Goal: Information Seeking & Learning: Find specific fact

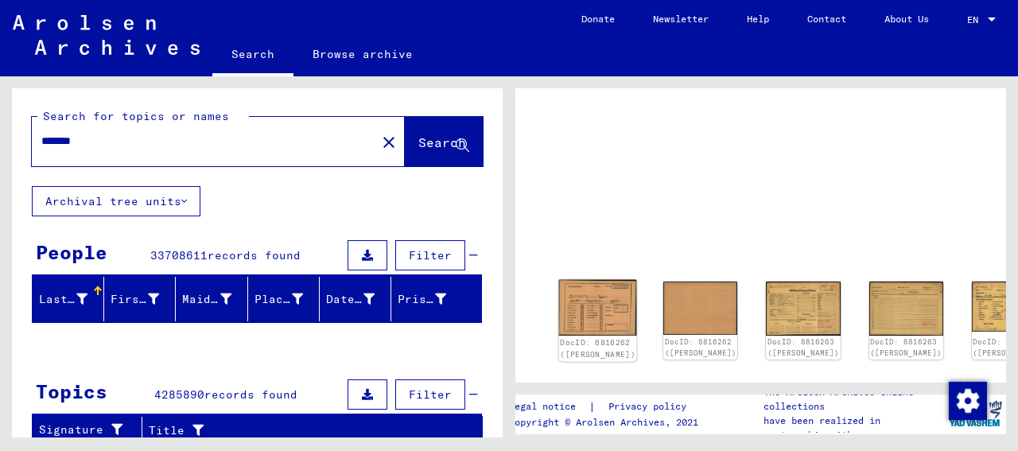
click at [575, 300] on img at bounding box center [598, 307] width 78 height 56
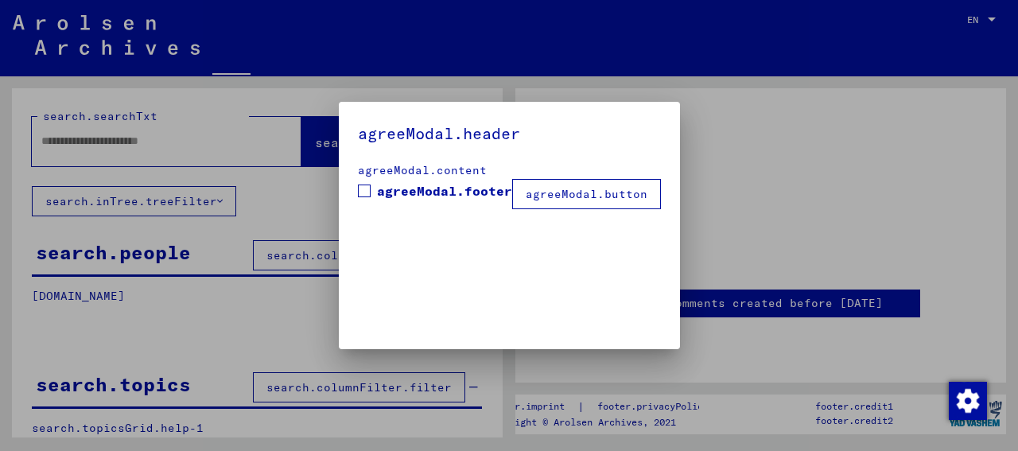
type input "*******"
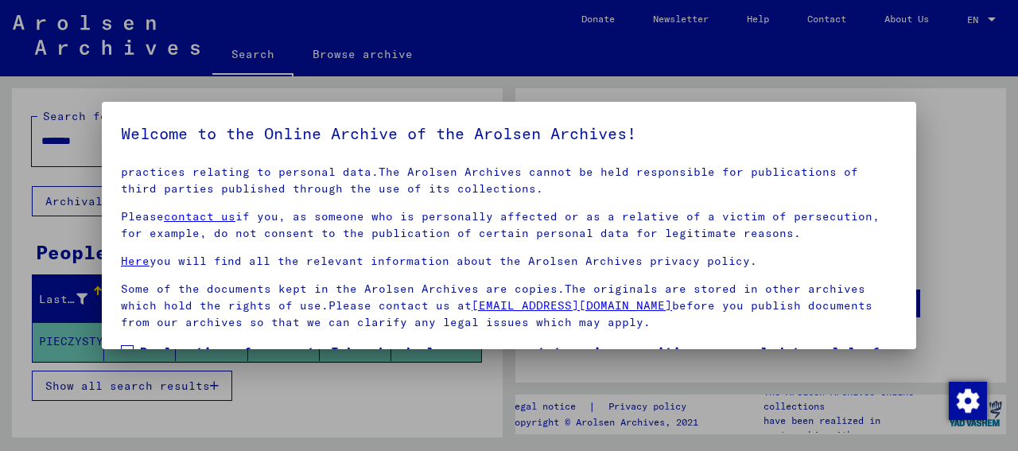
scroll to position [124, 0]
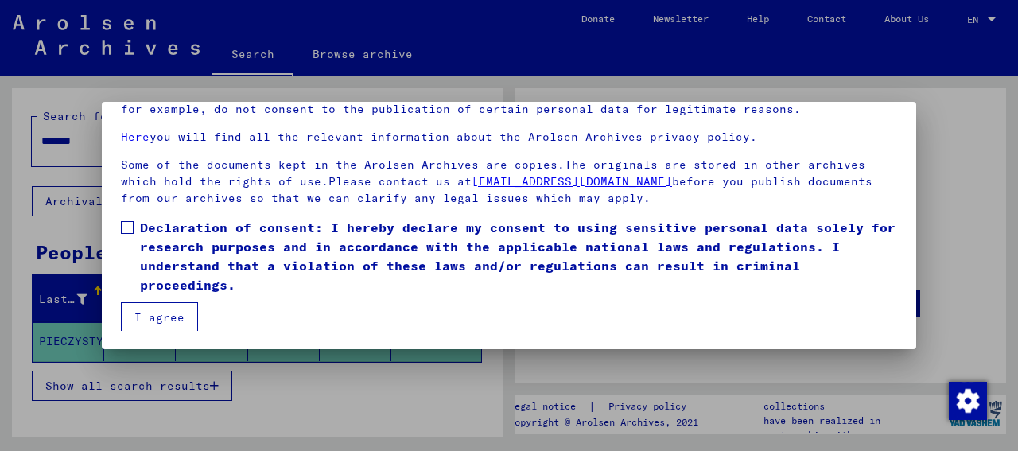
click at [123, 221] on span at bounding box center [127, 227] width 13 height 13
click at [176, 317] on button "I agree" at bounding box center [159, 317] width 77 height 30
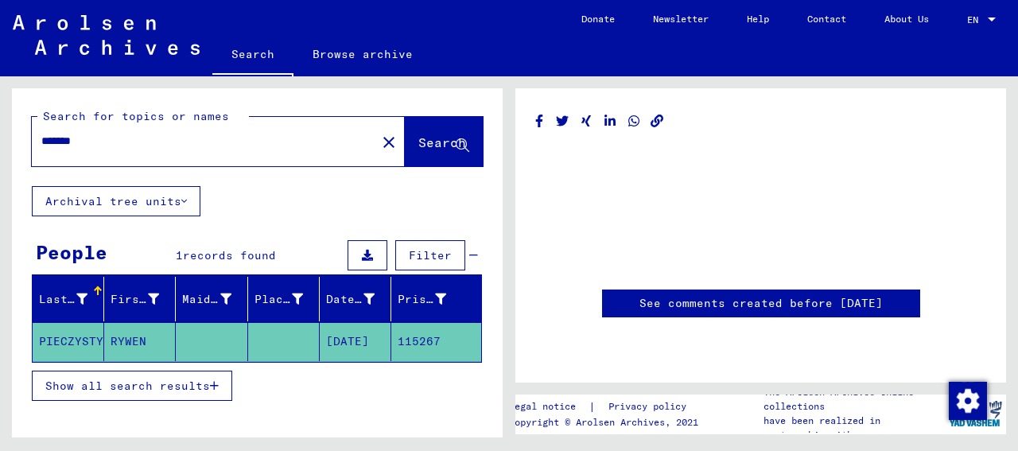
click at [78, 332] on mat-cell "PIECZYSTY" at bounding box center [69, 341] width 72 height 39
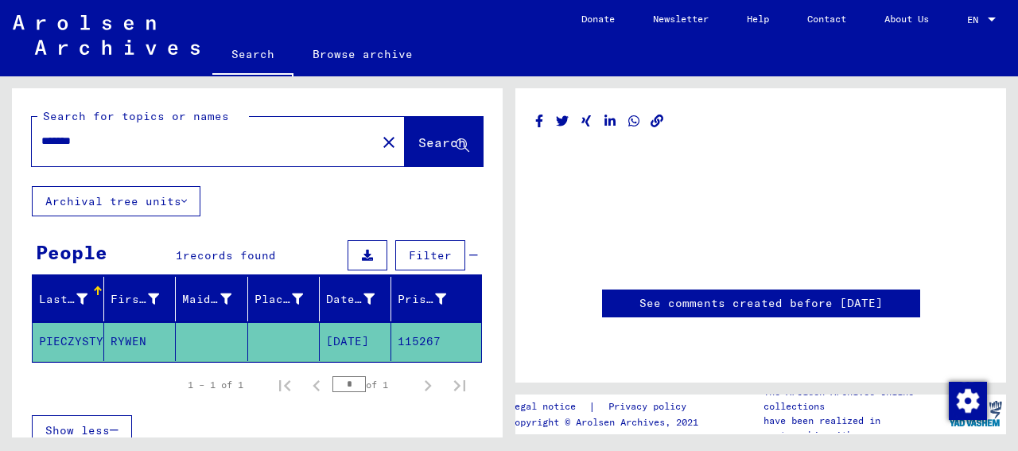
click at [78, 332] on mat-cell "PIECZYSTY" at bounding box center [69, 341] width 72 height 39
click at [56, 336] on mat-cell "PIECZYSTY" at bounding box center [69, 341] width 72 height 39
click at [416, 336] on mat-cell "115267" at bounding box center [436, 341] width 90 height 39
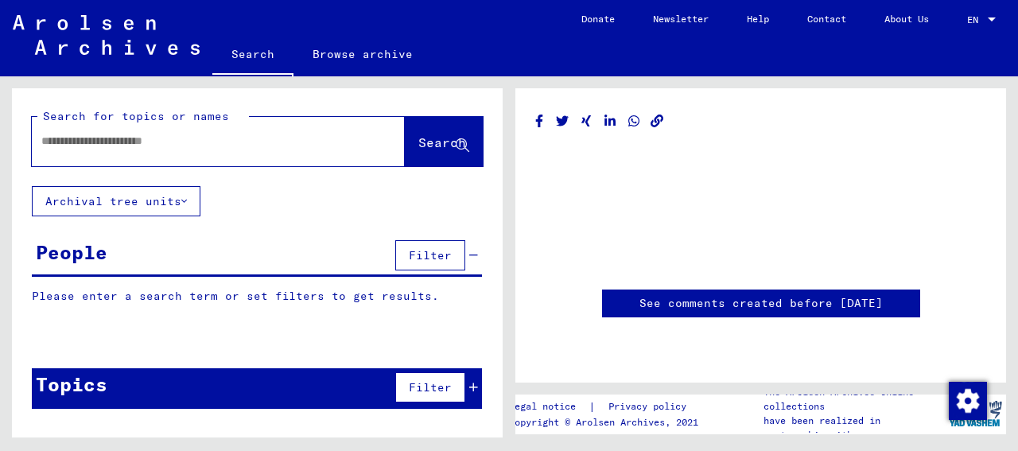
drag, startPoint x: 165, startPoint y: 146, endPoint x: 168, endPoint y: 131, distance: 14.7
click at [168, 131] on div at bounding box center [199, 141] width 335 height 36
click at [181, 146] on input "text" at bounding box center [203, 141] width 325 height 17
type input "*********"
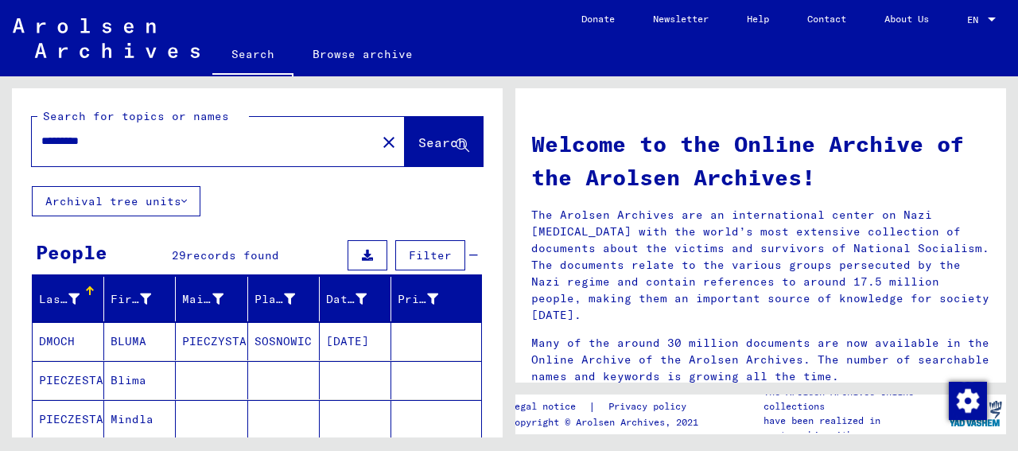
click at [420, 211] on div "Search for topics or names ********* close Search Archival tree units People 29…" at bounding box center [257, 378] width 491 height 581
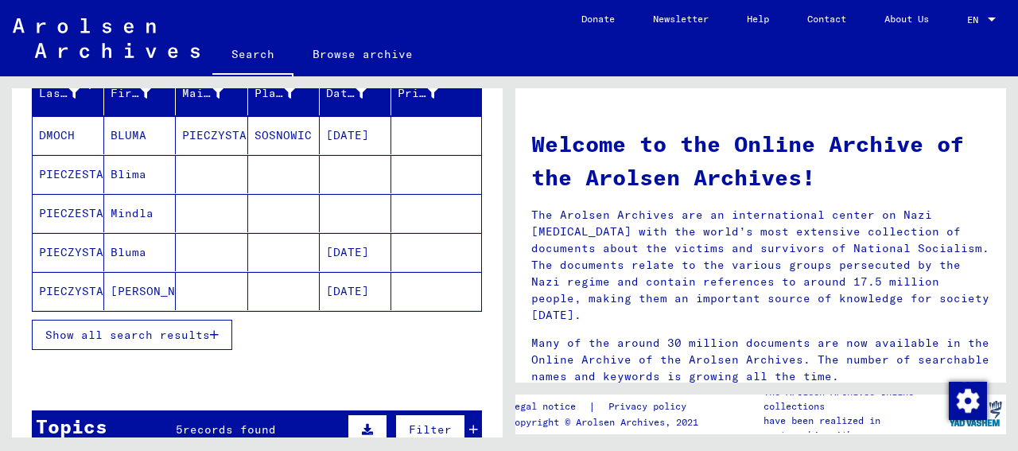
scroll to position [207, 0]
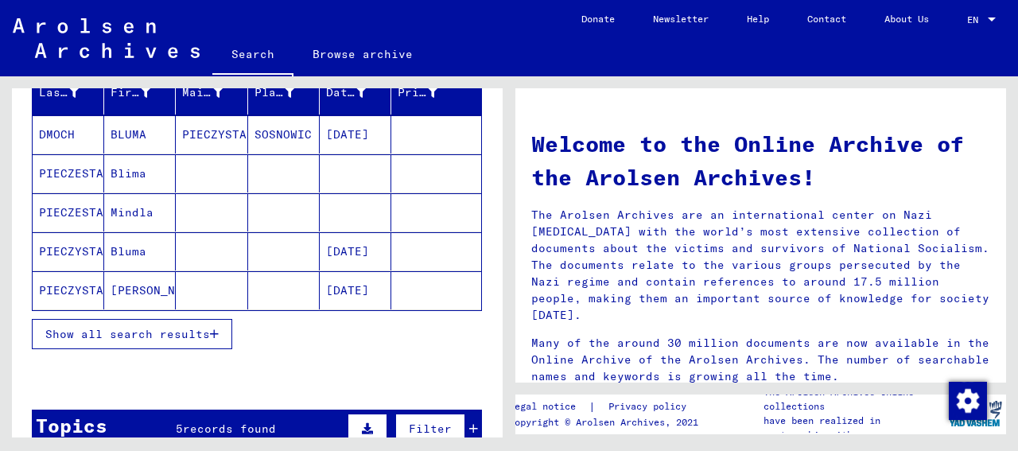
click at [146, 332] on span "Show all search results" at bounding box center [127, 334] width 165 height 14
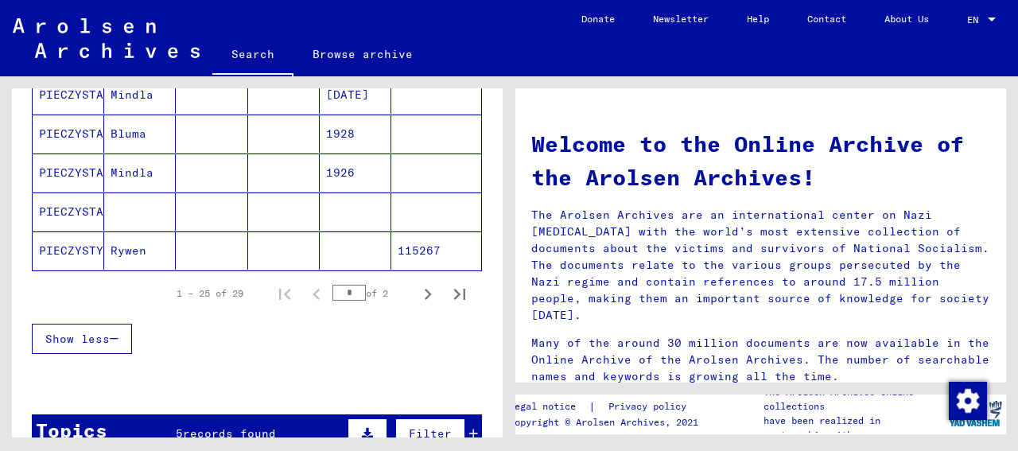
scroll to position [1027, 0]
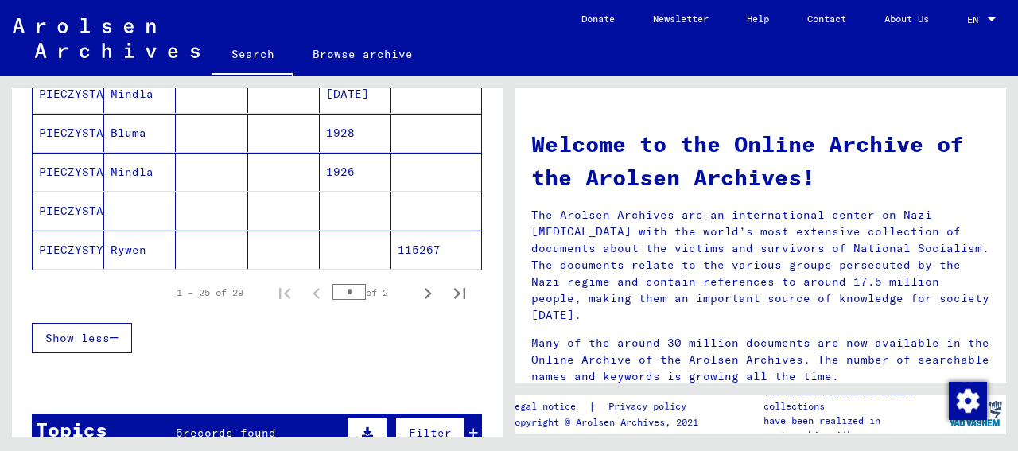
click at [66, 239] on mat-cell "PIECZYSTY" at bounding box center [69, 250] width 72 height 38
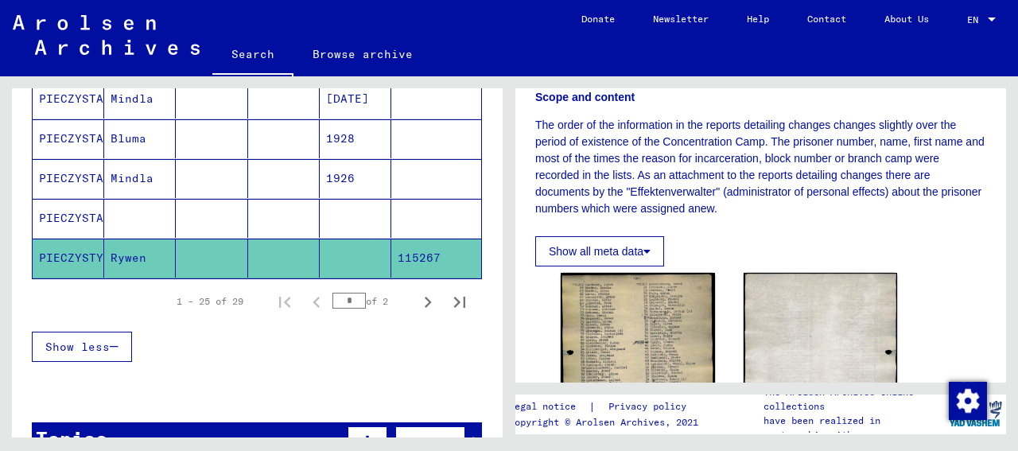
scroll to position [358, 0]
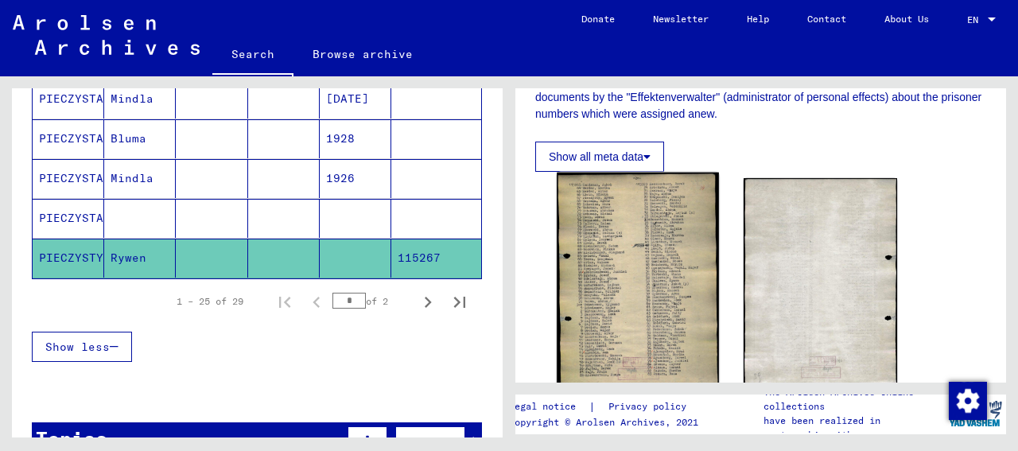
click at [643, 241] on img at bounding box center [637, 287] width 161 height 228
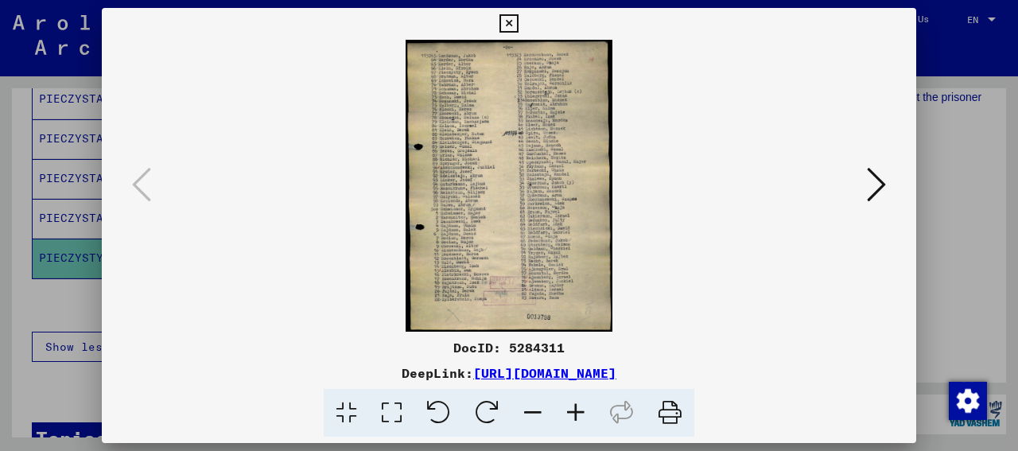
click at [577, 408] on icon at bounding box center [575, 413] width 43 height 49
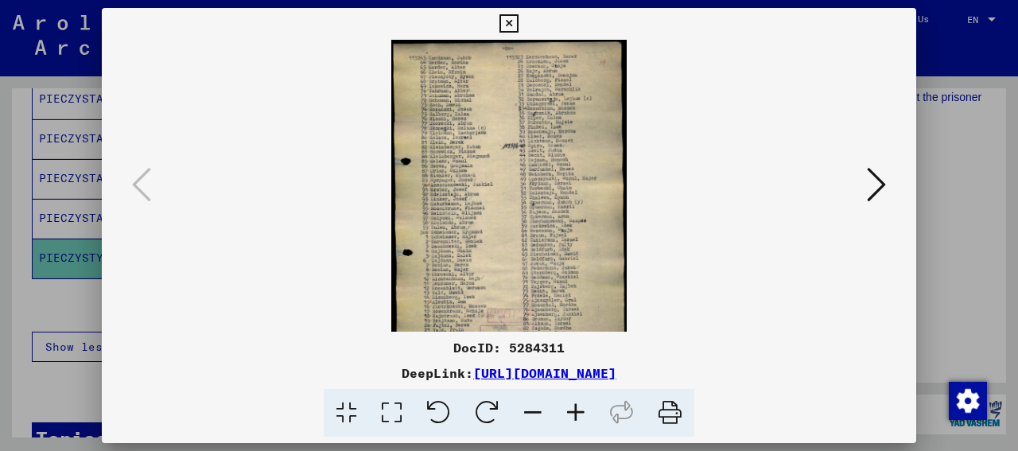
click at [577, 408] on icon at bounding box center [575, 413] width 43 height 49
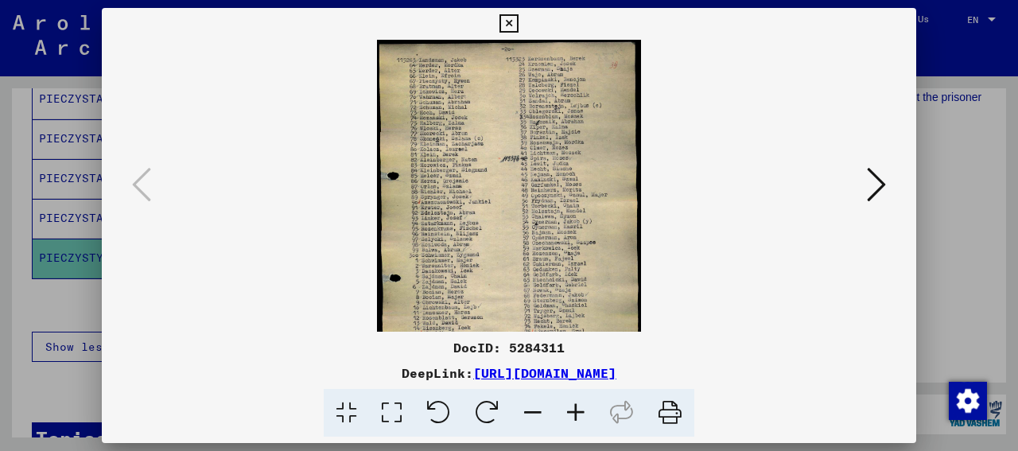
click at [577, 408] on icon at bounding box center [575, 413] width 43 height 49
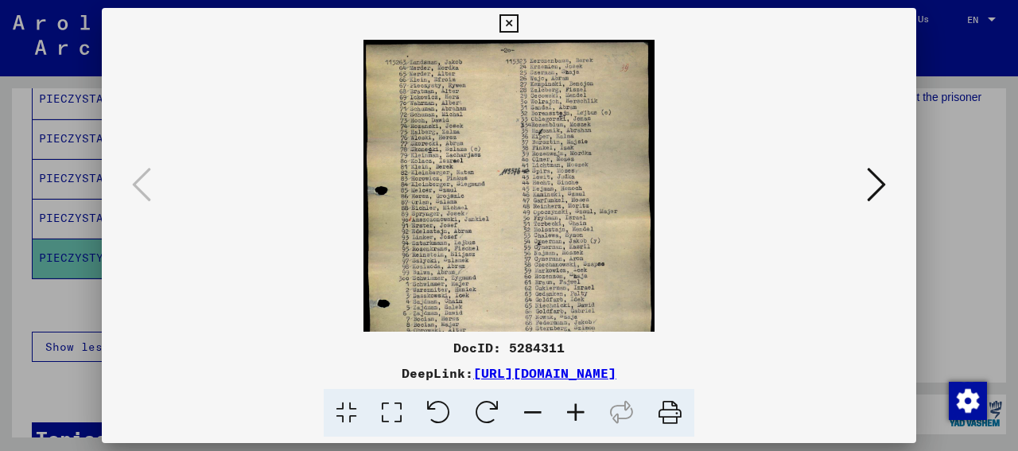
click at [577, 408] on icon at bounding box center [575, 413] width 43 height 49
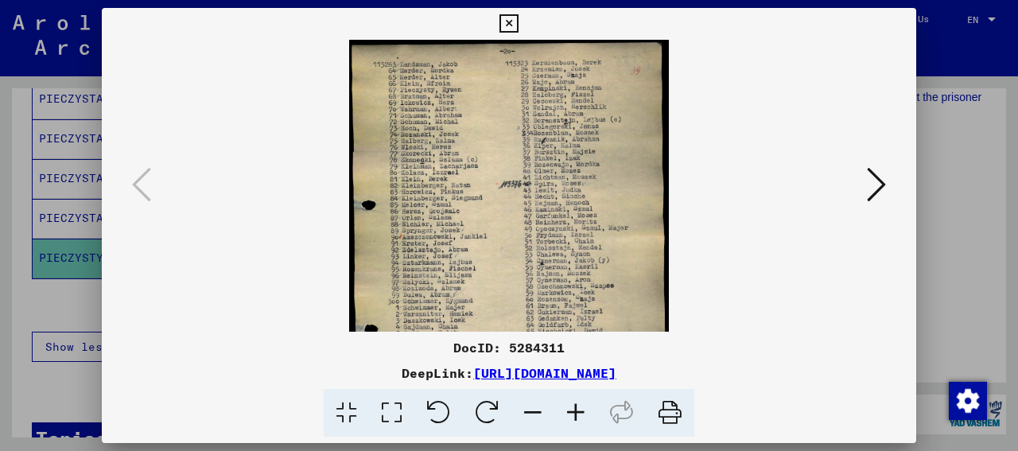
click at [577, 408] on icon at bounding box center [575, 413] width 43 height 49
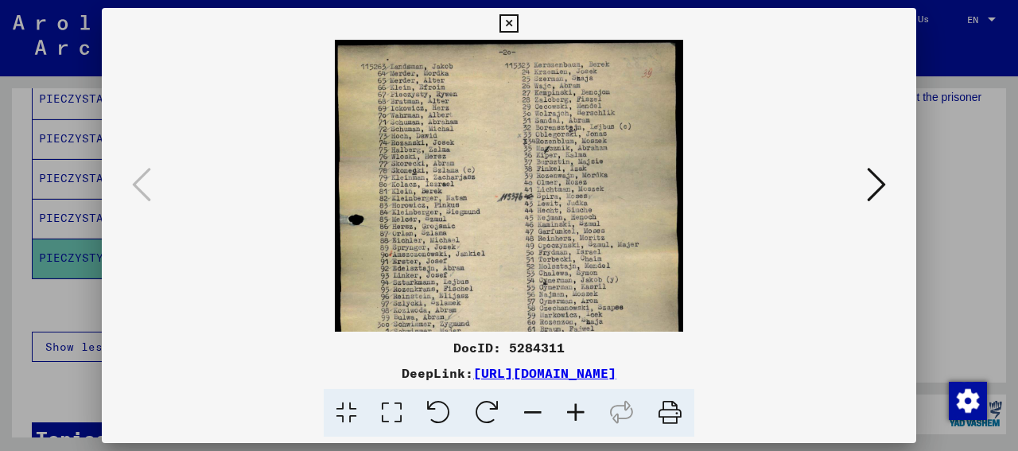
click at [577, 408] on icon at bounding box center [575, 413] width 43 height 49
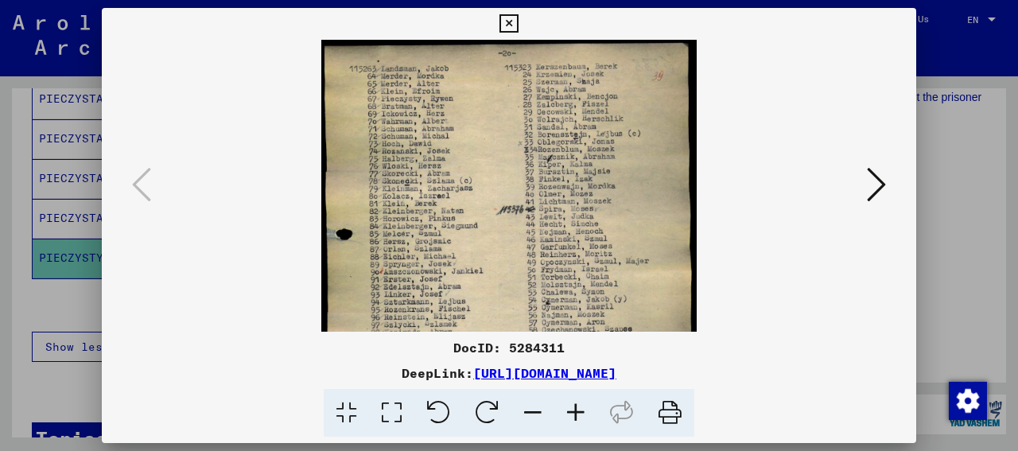
click at [577, 408] on icon at bounding box center [575, 413] width 43 height 49
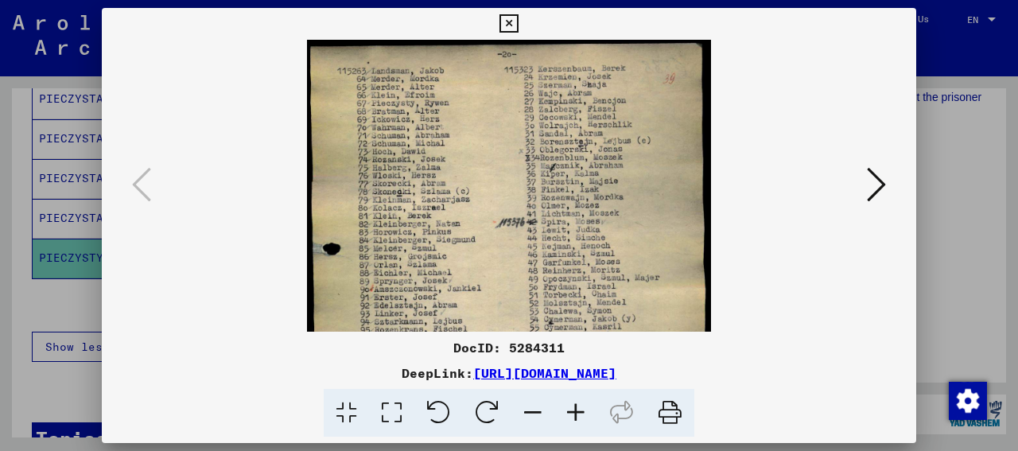
click at [529, 413] on icon at bounding box center [532, 413] width 43 height 49
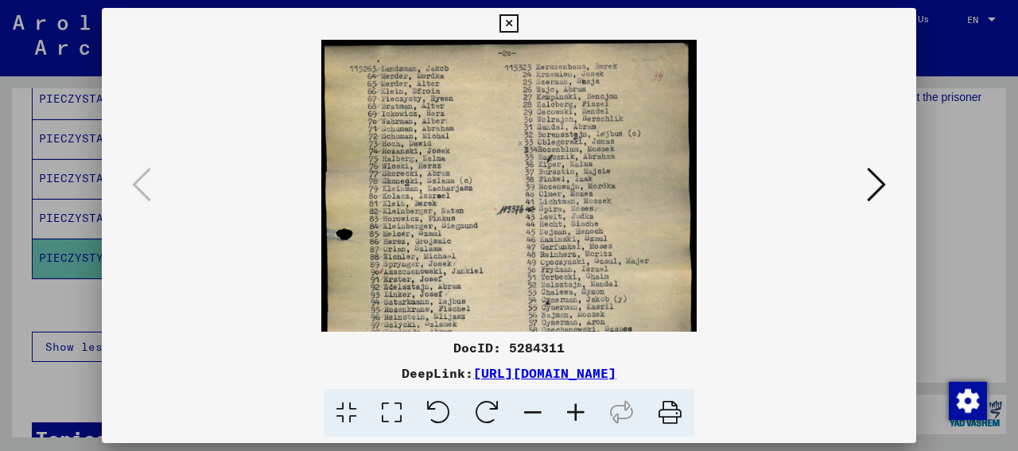
click at [529, 413] on icon at bounding box center [532, 413] width 43 height 49
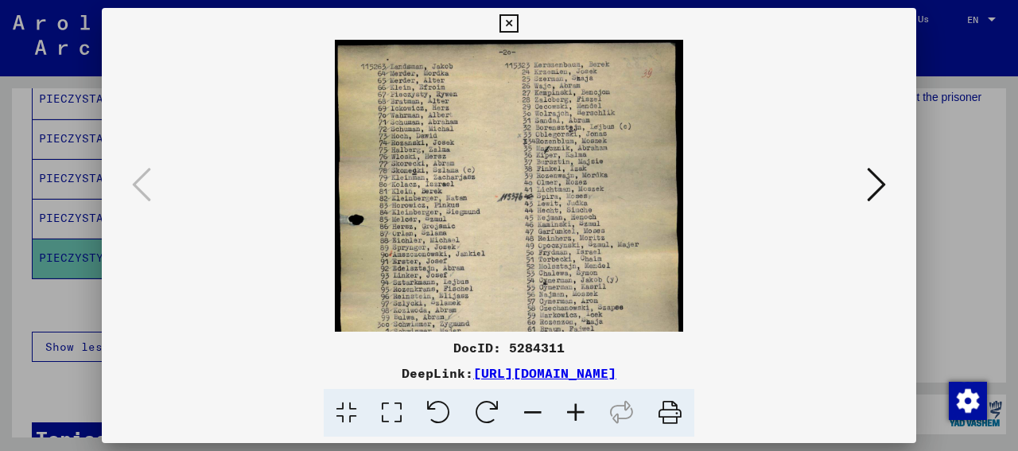
click at [529, 413] on icon at bounding box center [532, 413] width 43 height 49
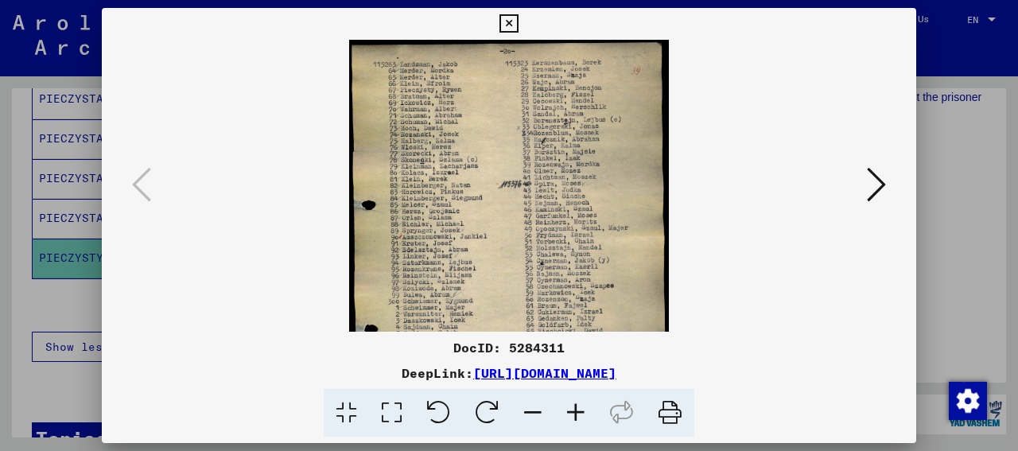
click at [529, 413] on icon at bounding box center [532, 413] width 43 height 49
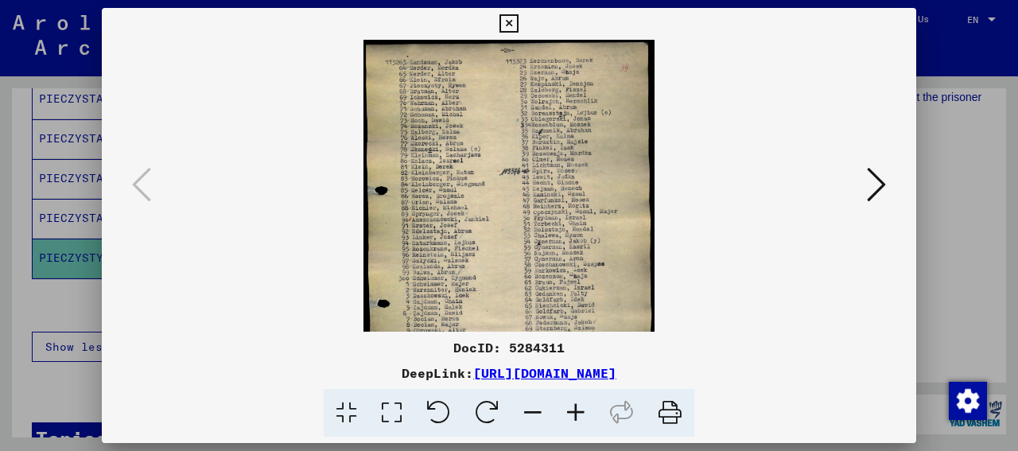
click at [529, 413] on icon at bounding box center [532, 413] width 43 height 49
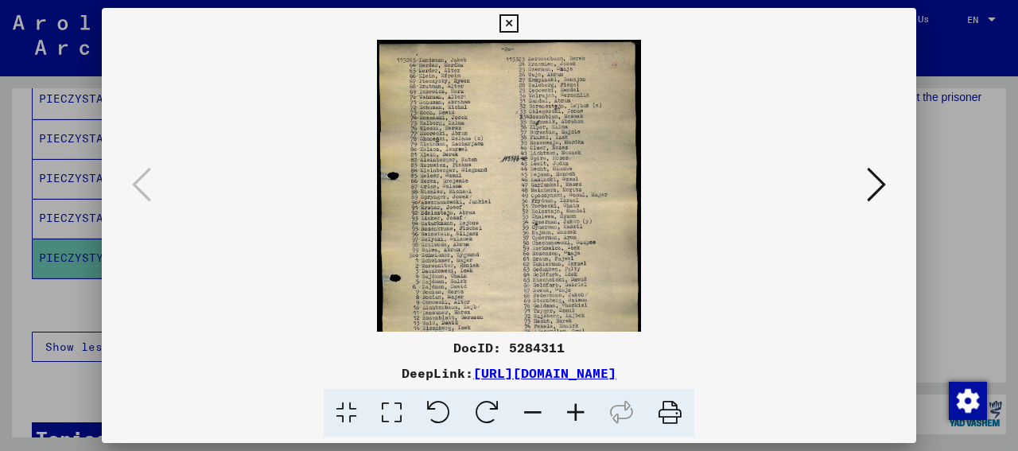
click at [529, 413] on icon at bounding box center [532, 413] width 43 height 49
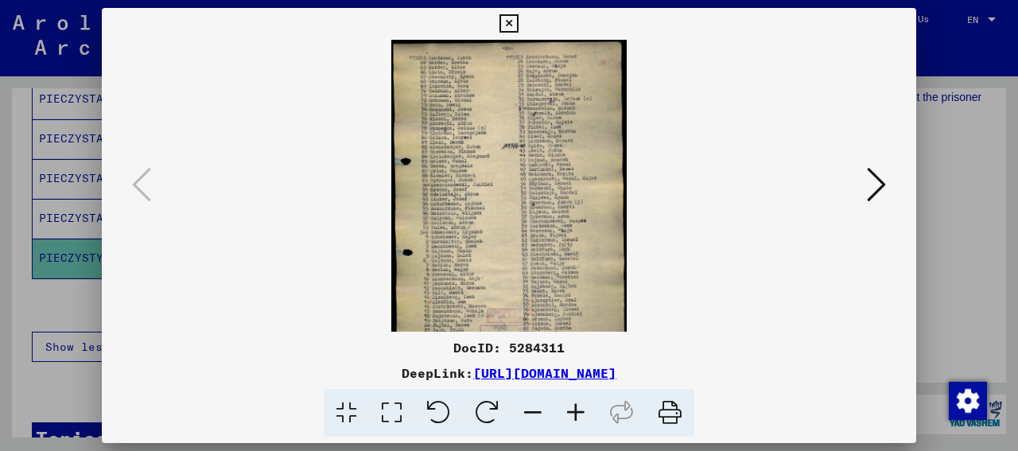
click at [529, 413] on icon at bounding box center [532, 413] width 43 height 49
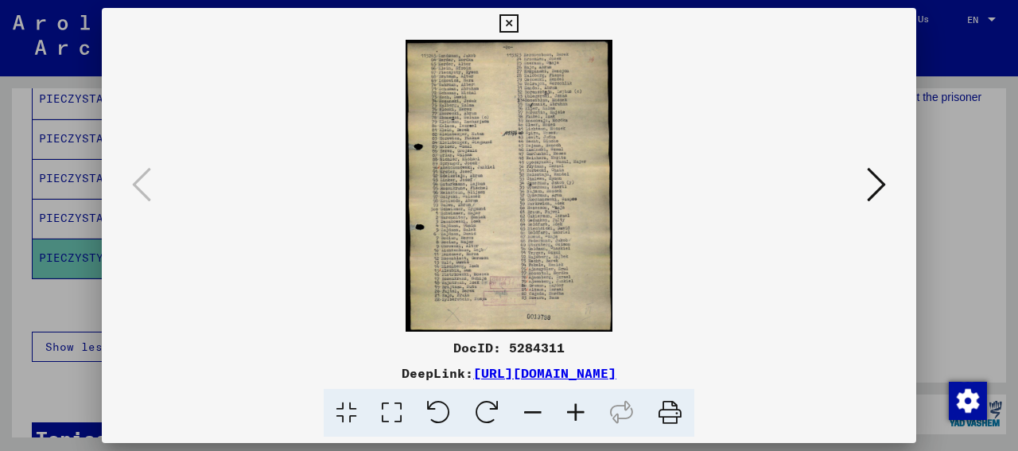
click at [529, 413] on icon at bounding box center [532, 413] width 43 height 49
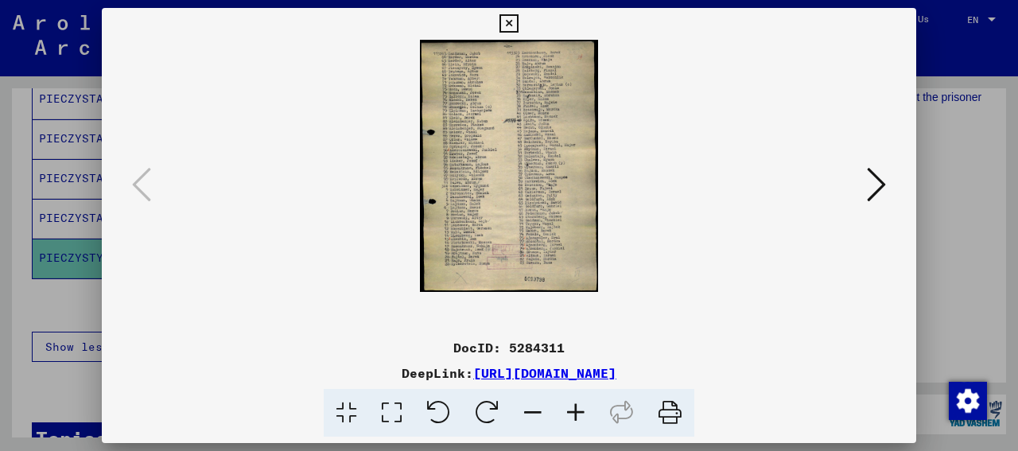
click at [572, 407] on icon at bounding box center [575, 413] width 43 height 49
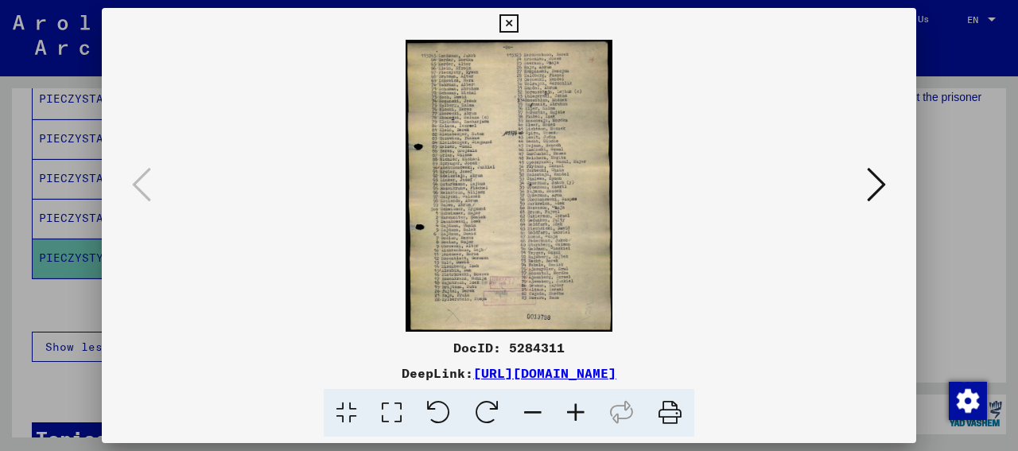
click at [572, 407] on icon at bounding box center [575, 413] width 43 height 49
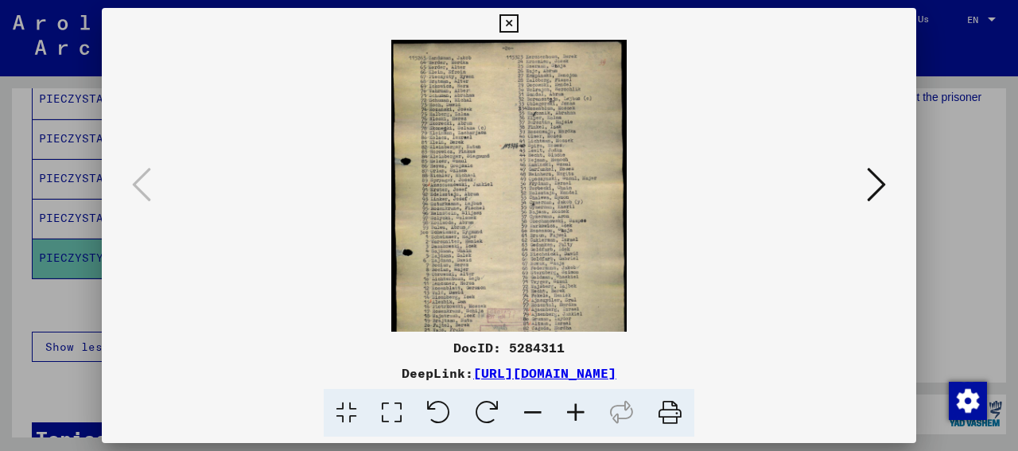
click at [572, 407] on icon at bounding box center [575, 413] width 43 height 49
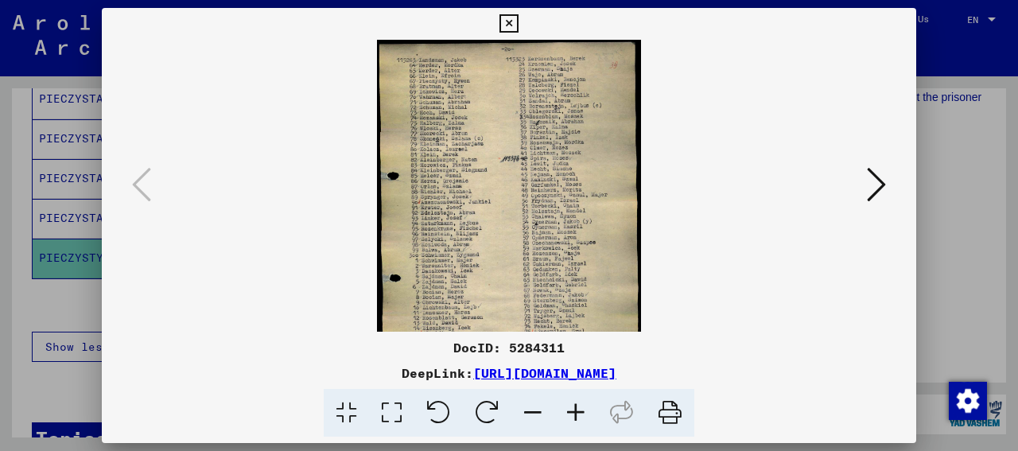
click at [889, 184] on button at bounding box center [876, 185] width 29 height 45
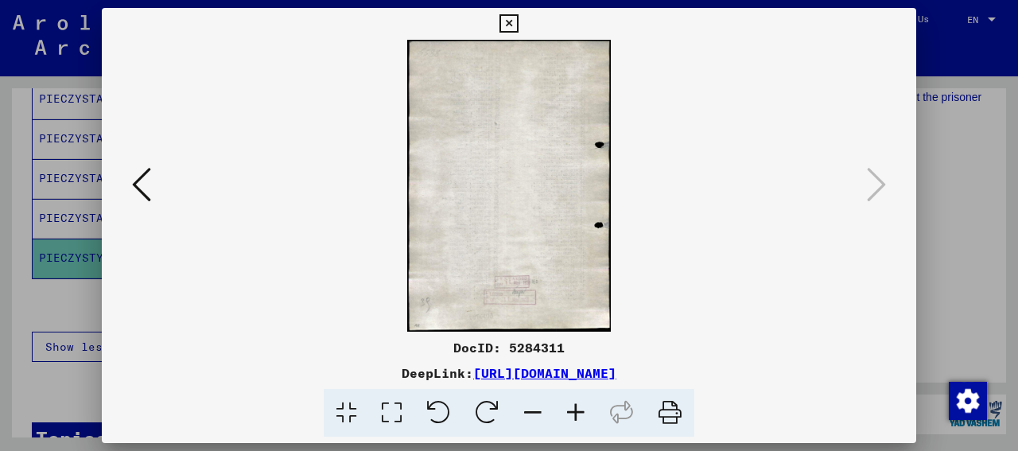
click at [518, 26] on icon at bounding box center [509, 23] width 18 height 19
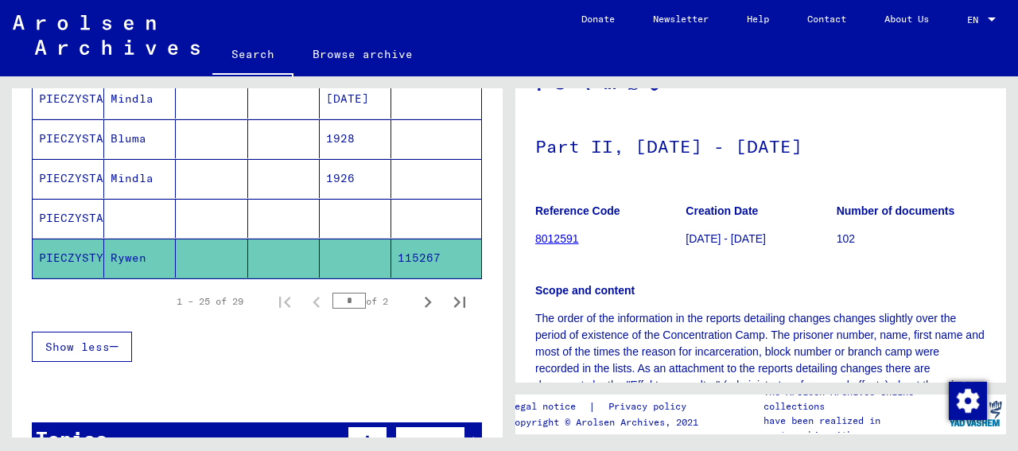
scroll to position [68, 0]
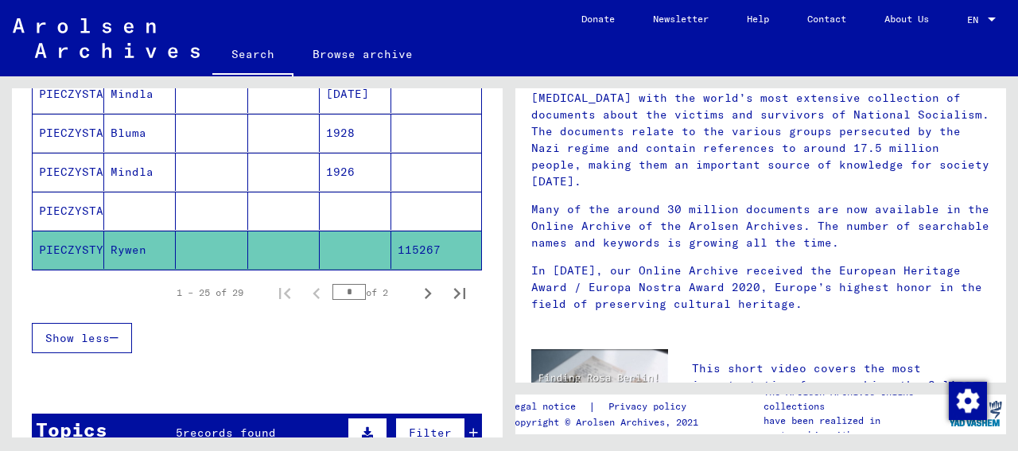
scroll to position [110, 0]
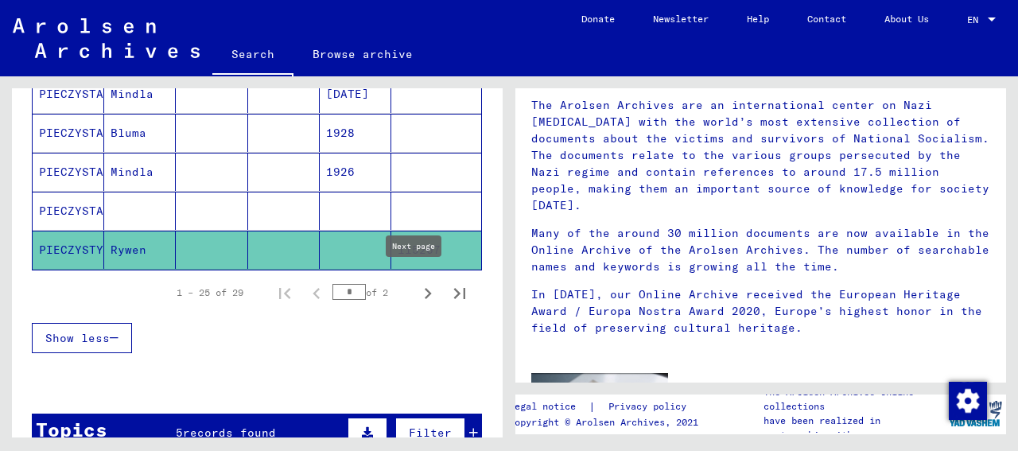
click at [417, 284] on icon "Next page" at bounding box center [428, 293] width 22 height 22
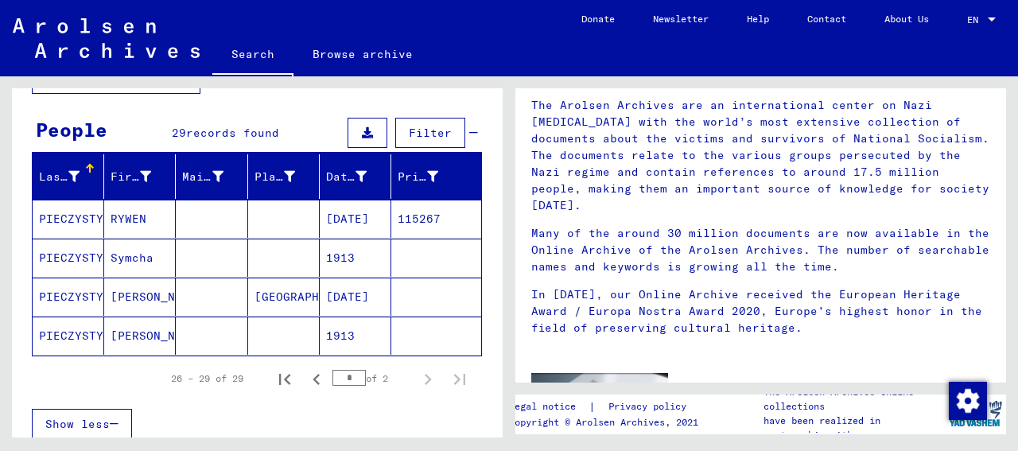
scroll to position [123, 0]
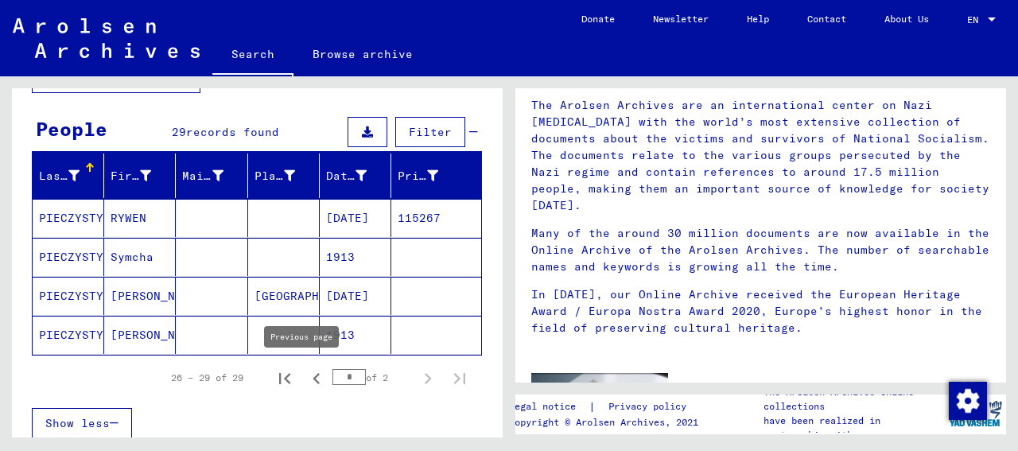
click at [305, 373] on icon "Previous page" at bounding box center [316, 378] width 22 height 22
type input "*"
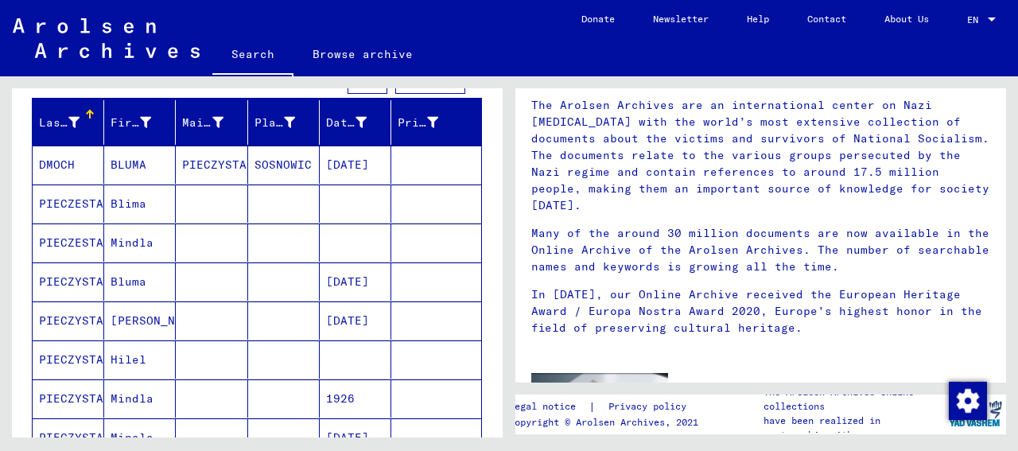
scroll to position [233, 0]
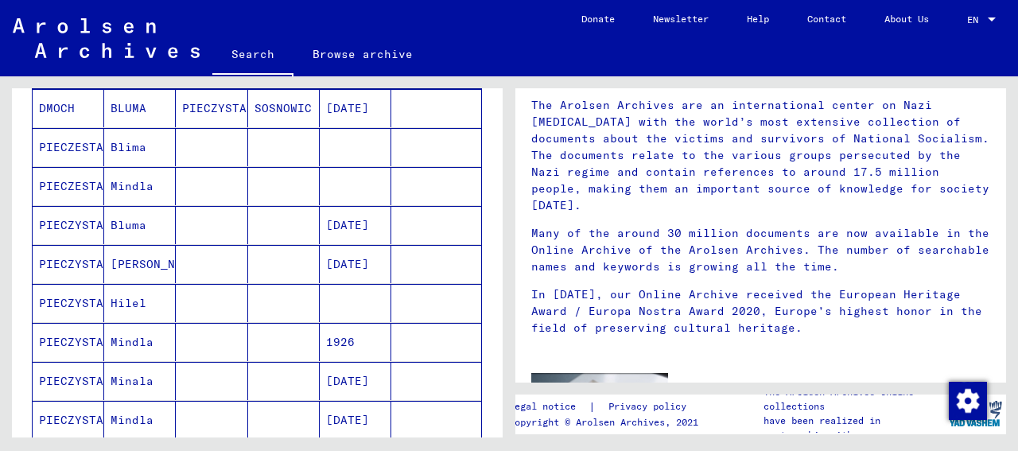
click at [76, 181] on mat-cell "PIECZESTA" at bounding box center [69, 186] width 72 height 38
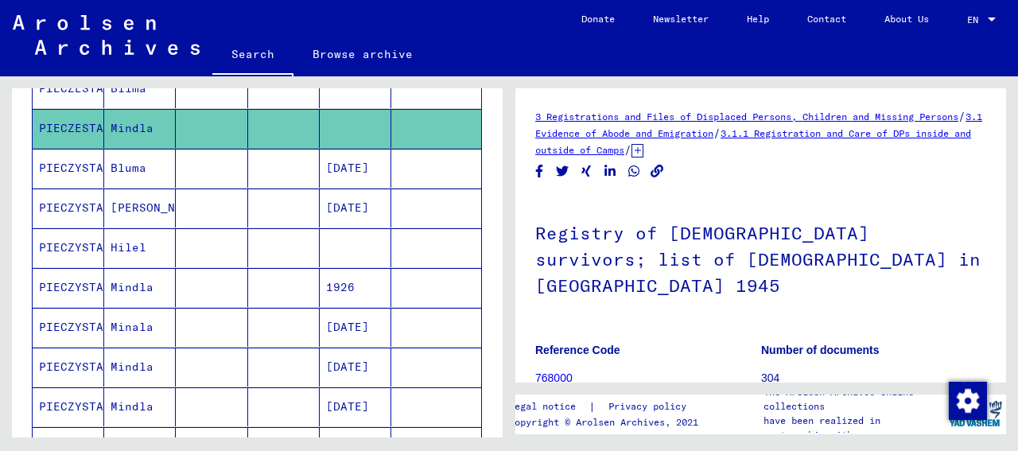
scroll to position [294, 0]
click at [87, 237] on mat-cell "PIECZYSTA" at bounding box center [69, 246] width 72 height 39
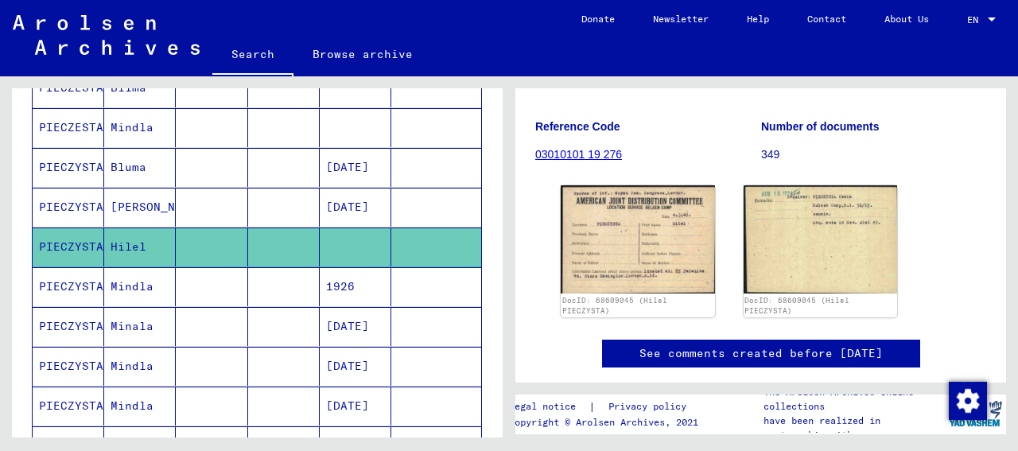
scroll to position [198, 0]
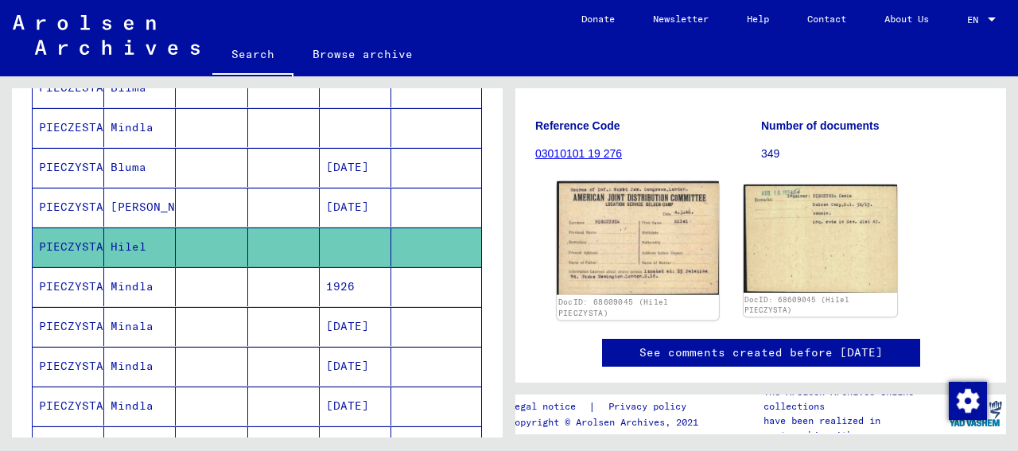
click at [623, 227] on img at bounding box center [637, 238] width 161 height 114
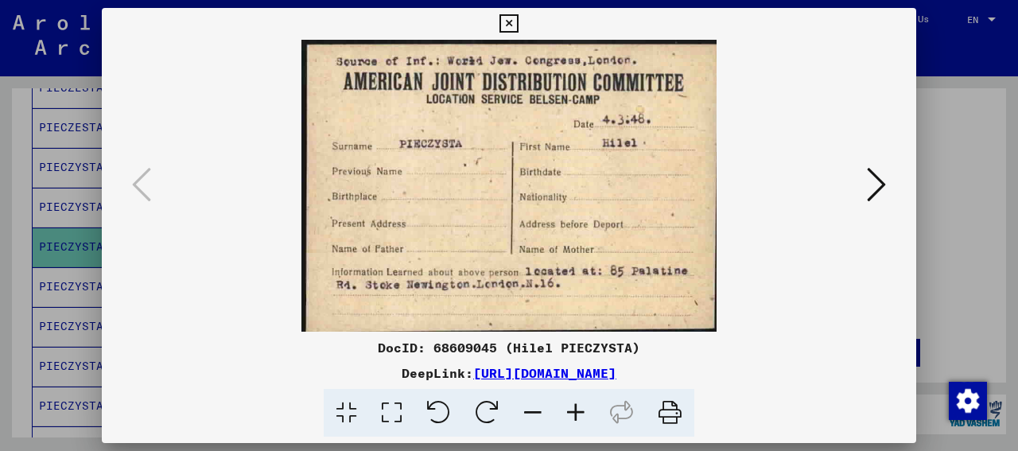
click at [518, 20] on icon at bounding box center [509, 23] width 18 height 19
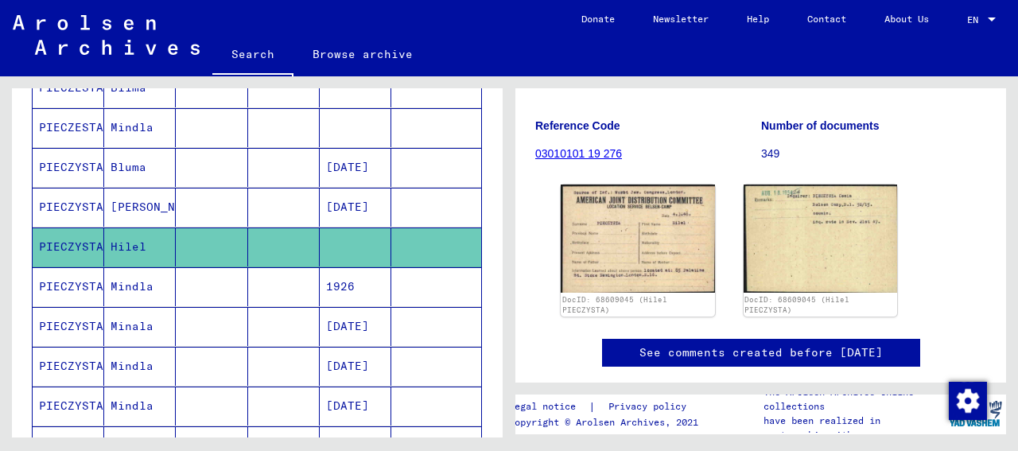
click at [82, 277] on mat-cell "PIECZYSTA" at bounding box center [69, 286] width 72 height 39
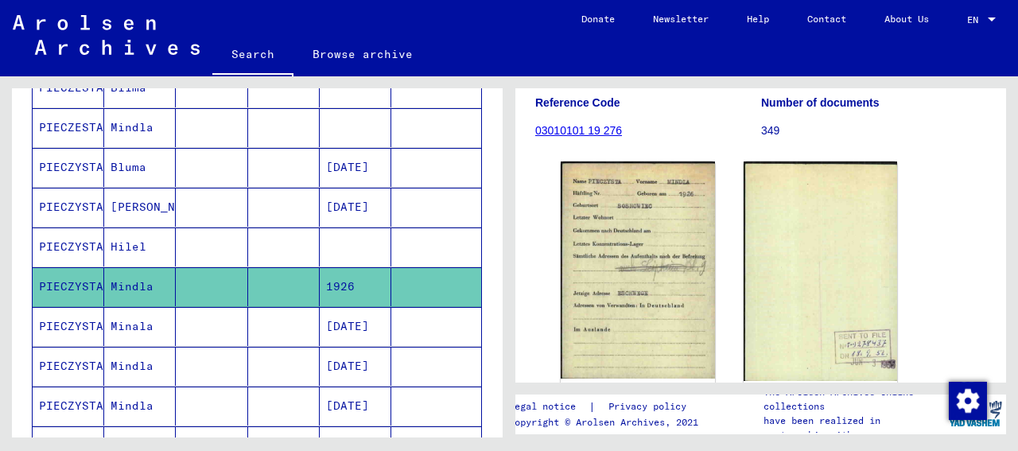
scroll to position [222, 0]
click at [596, 236] on img at bounding box center [638, 269] width 154 height 217
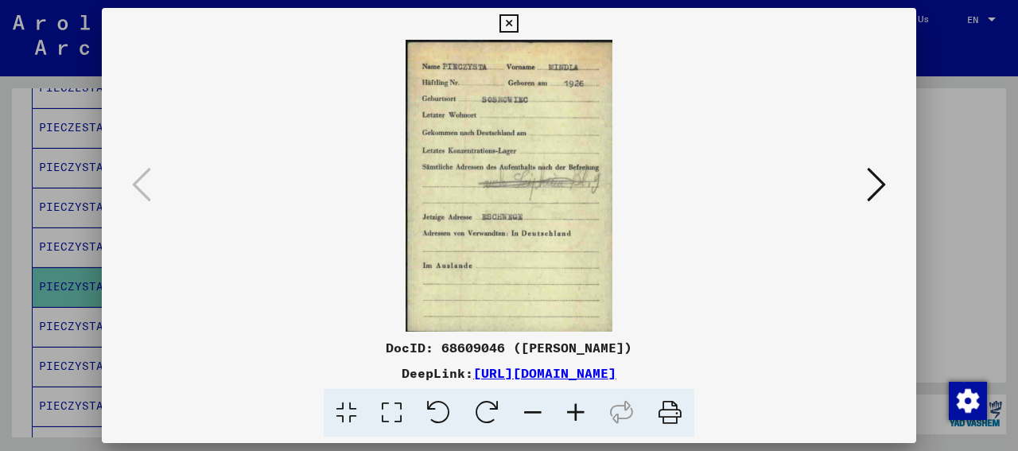
click at [518, 28] on icon at bounding box center [509, 23] width 18 height 19
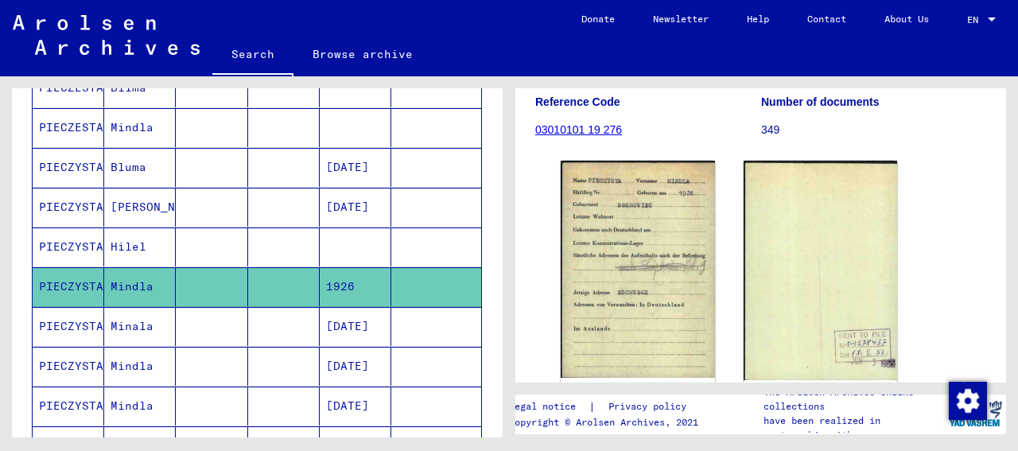
click at [124, 317] on mat-cell "Minala" at bounding box center [140, 326] width 72 height 39
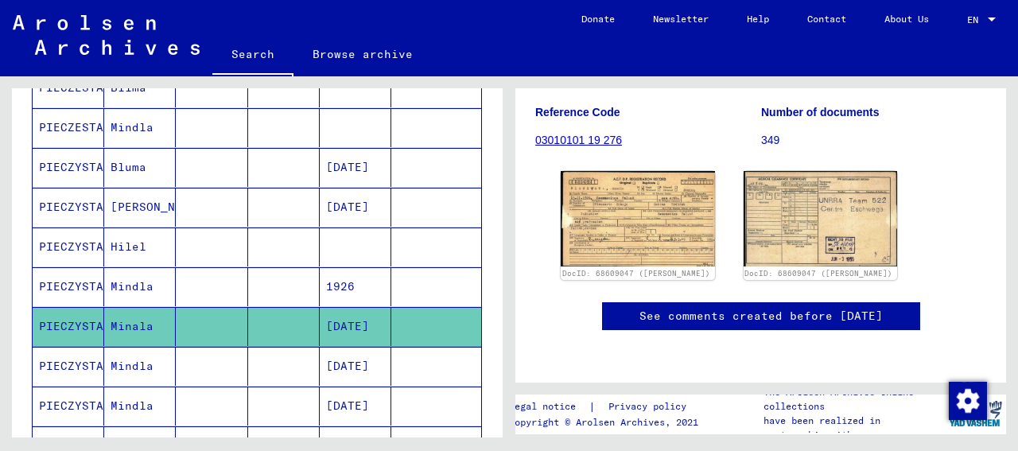
scroll to position [238, 0]
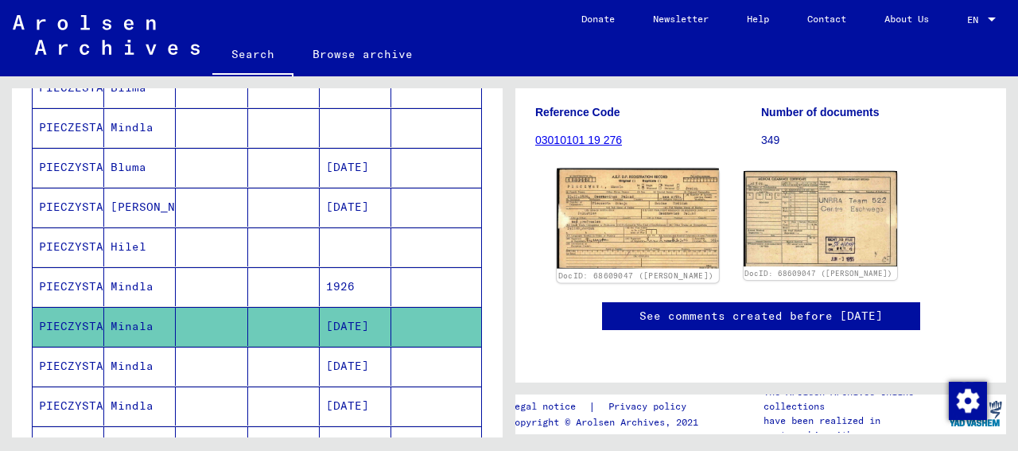
click at [624, 200] on img at bounding box center [637, 219] width 161 height 100
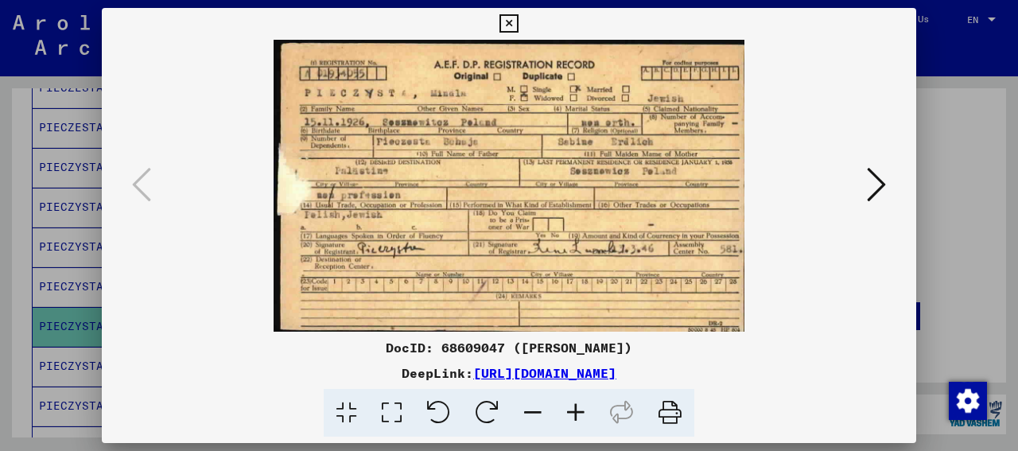
click at [518, 24] on icon at bounding box center [509, 23] width 18 height 19
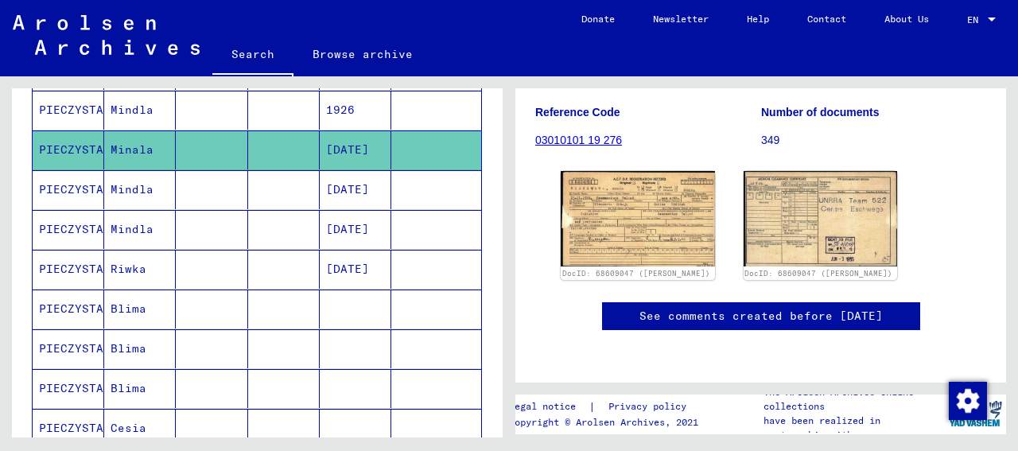
scroll to position [472, 0]
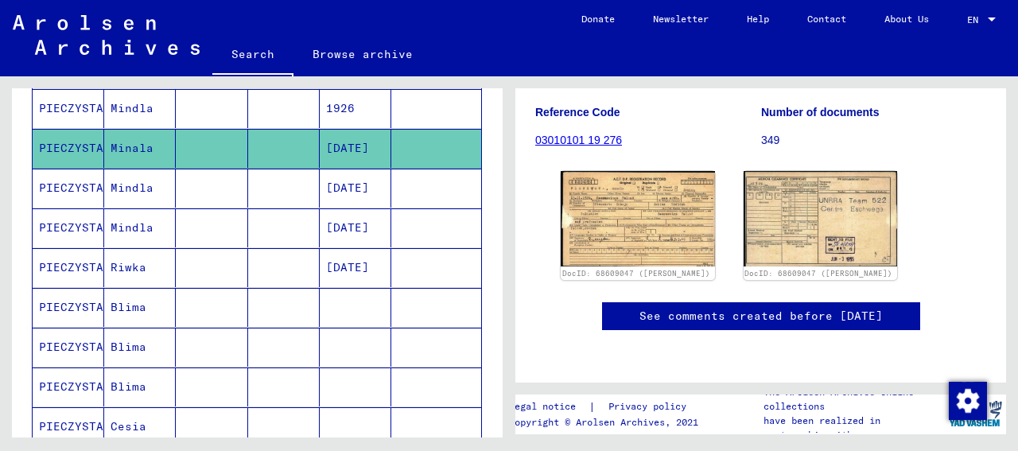
click at [90, 260] on mat-cell "PIECZYSTA" at bounding box center [69, 267] width 72 height 39
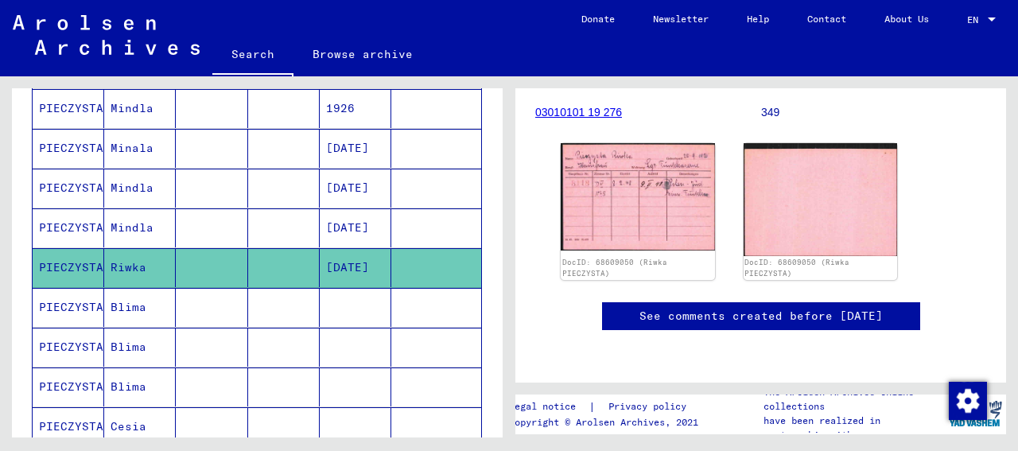
scroll to position [264, 0]
click at [83, 296] on mat-cell "PIECZYSTA" at bounding box center [69, 307] width 72 height 39
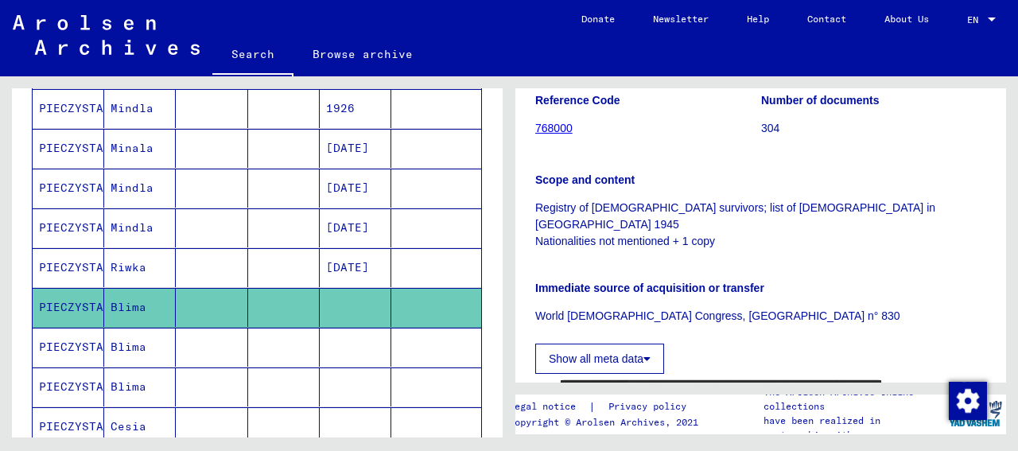
scroll to position [375, 0]
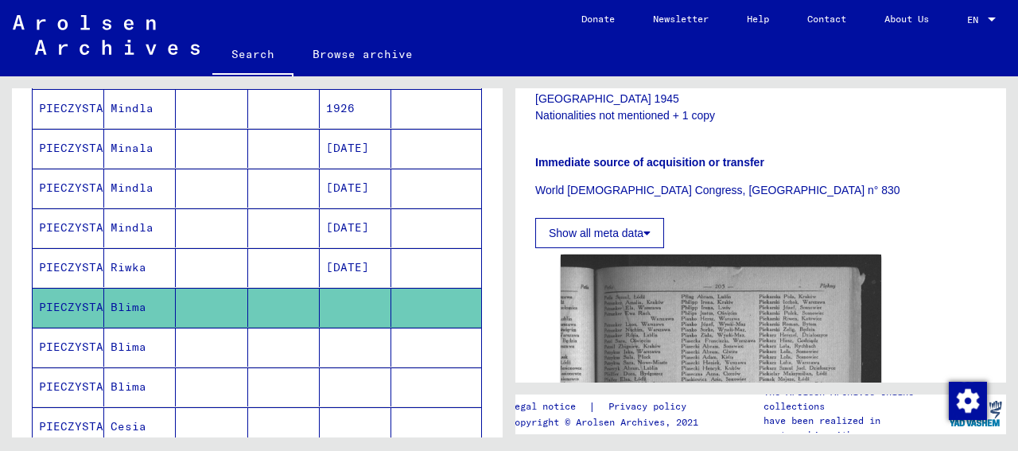
click at [72, 352] on mat-cell "PIECZYSTA" at bounding box center [69, 347] width 72 height 39
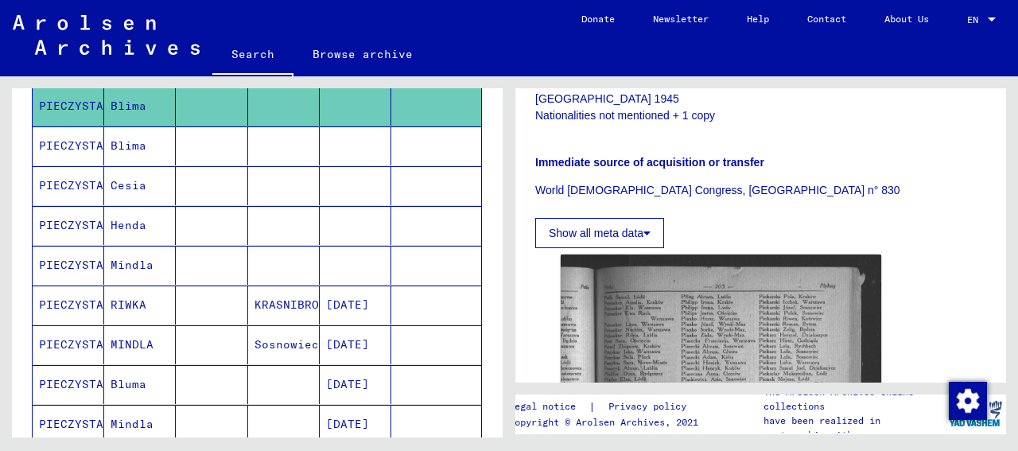
scroll to position [714, 0]
click at [82, 294] on mat-cell "PIECZYSTA" at bounding box center [69, 304] width 72 height 39
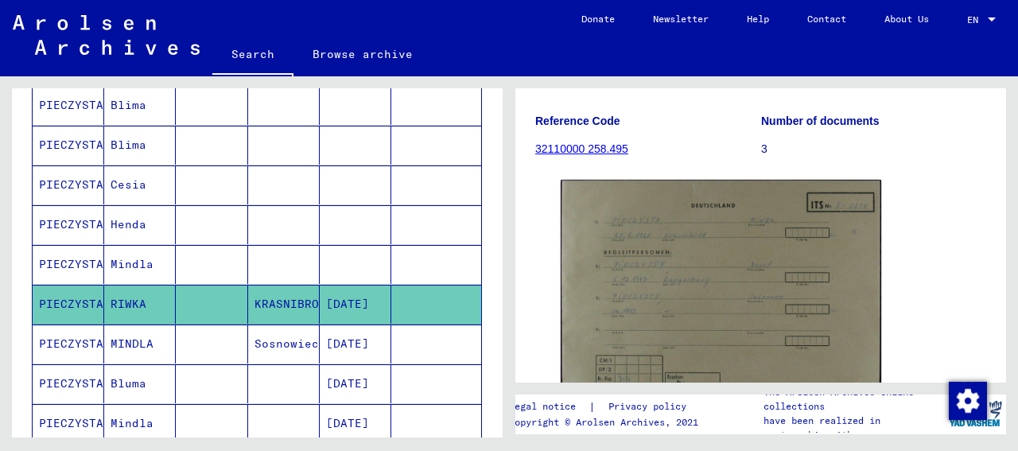
scroll to position [239, 0]
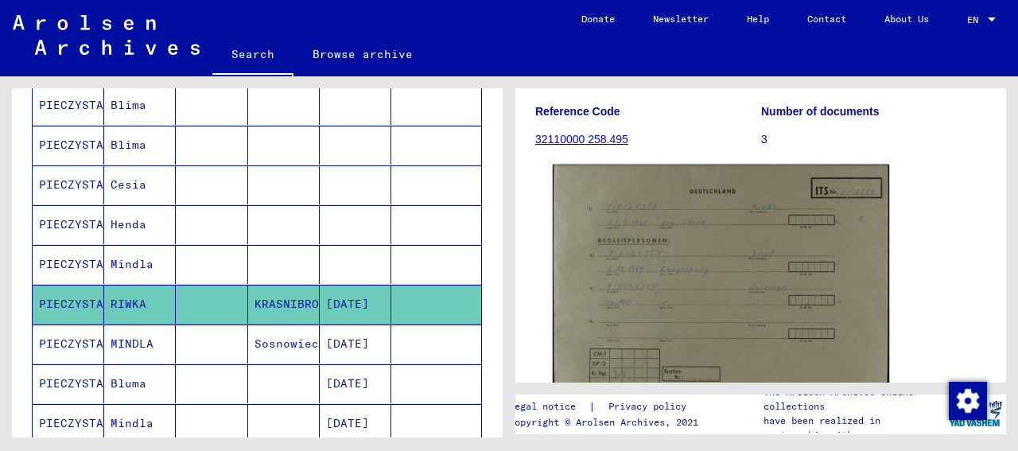
click at [682, 230] on img at bounding box center [721, 281] width 336 height 233
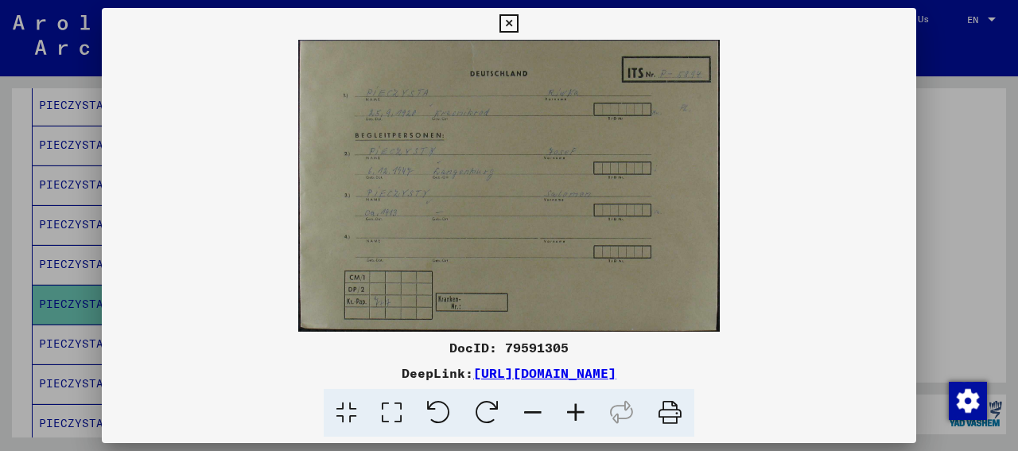
click at [518, 19] on icon at bounding box center [509, 23] width 18 height 19
